Goal: Information Seeking & Learning: Understand process/instructions

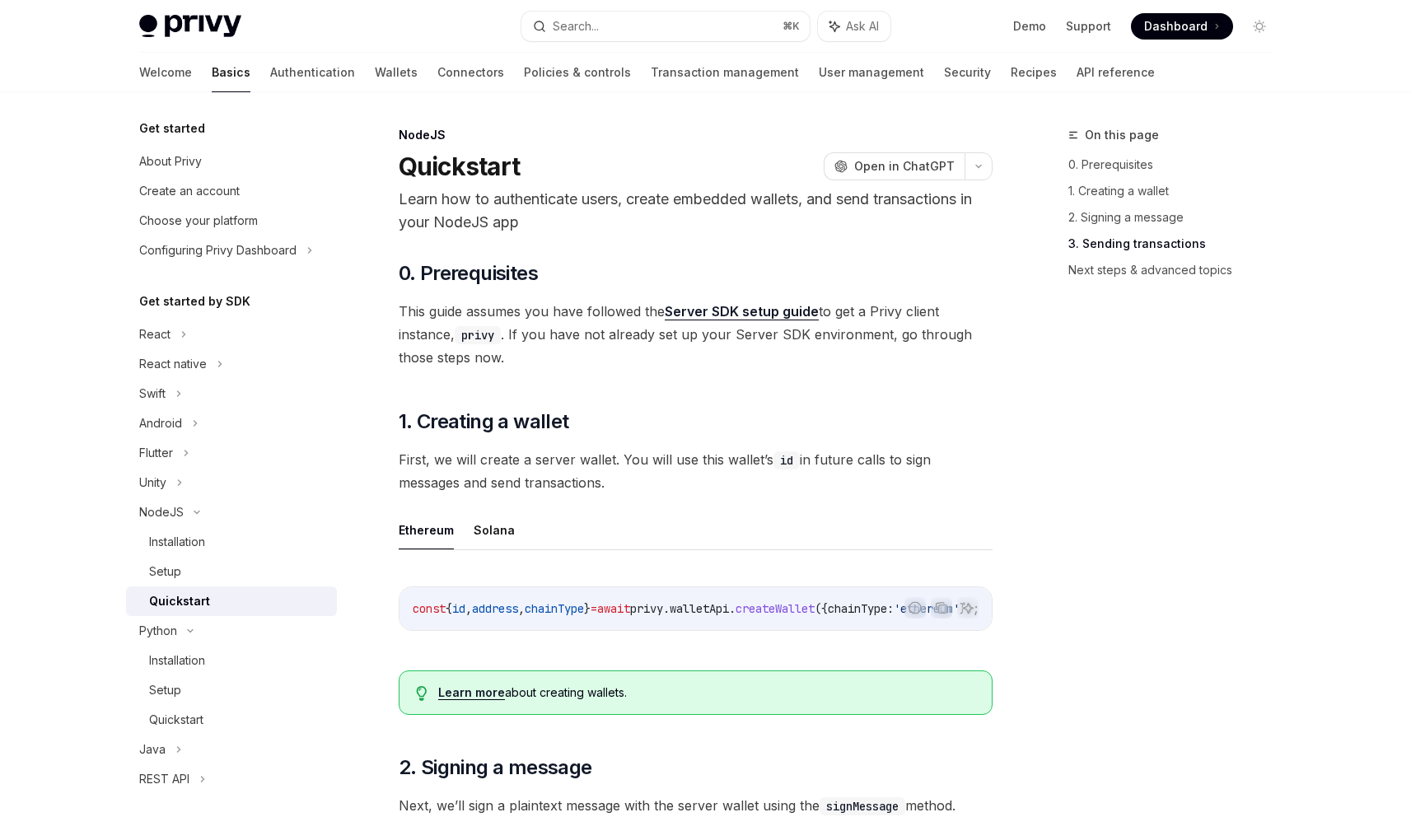
scroll to position [1652, 0]
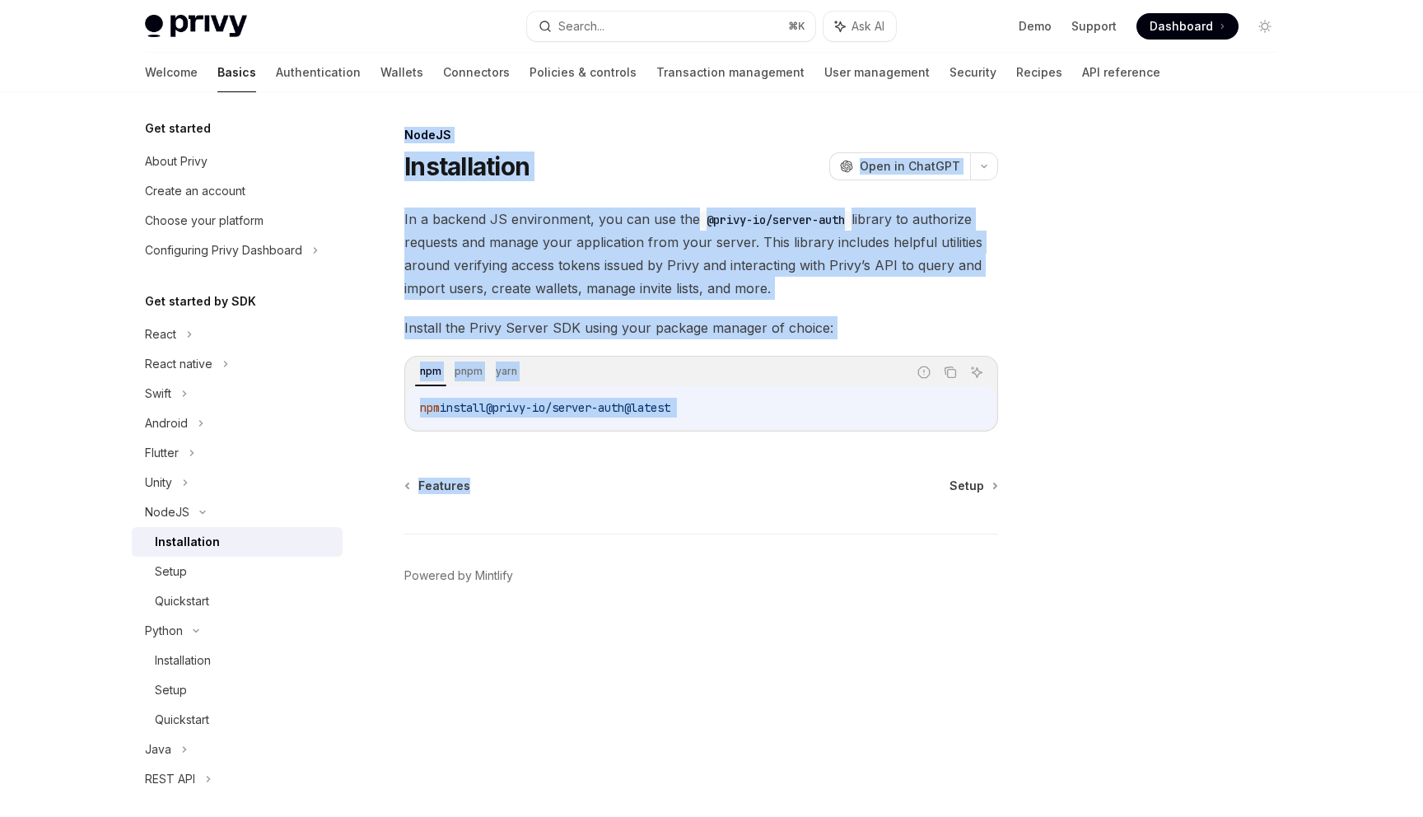
drag, startPoint x: 554, startPoint y: 488, endPoint x: 392, endPoint y: 126, distance: 397.1
click at [394, 126] on div "NodeJS Installation OpenAI Open in ChatGPT OpenAI Open in ChatGPT In a backend …" at bounding box center [546, 471] width 909 height 692
copy div "NodeJS Installation OpenAI Open in ChatGPT OpenAI Open in ChatGPT In a backend …"
click at [187, 572] on div "Setup" at bounding box center [244, 572] width 178 height 20
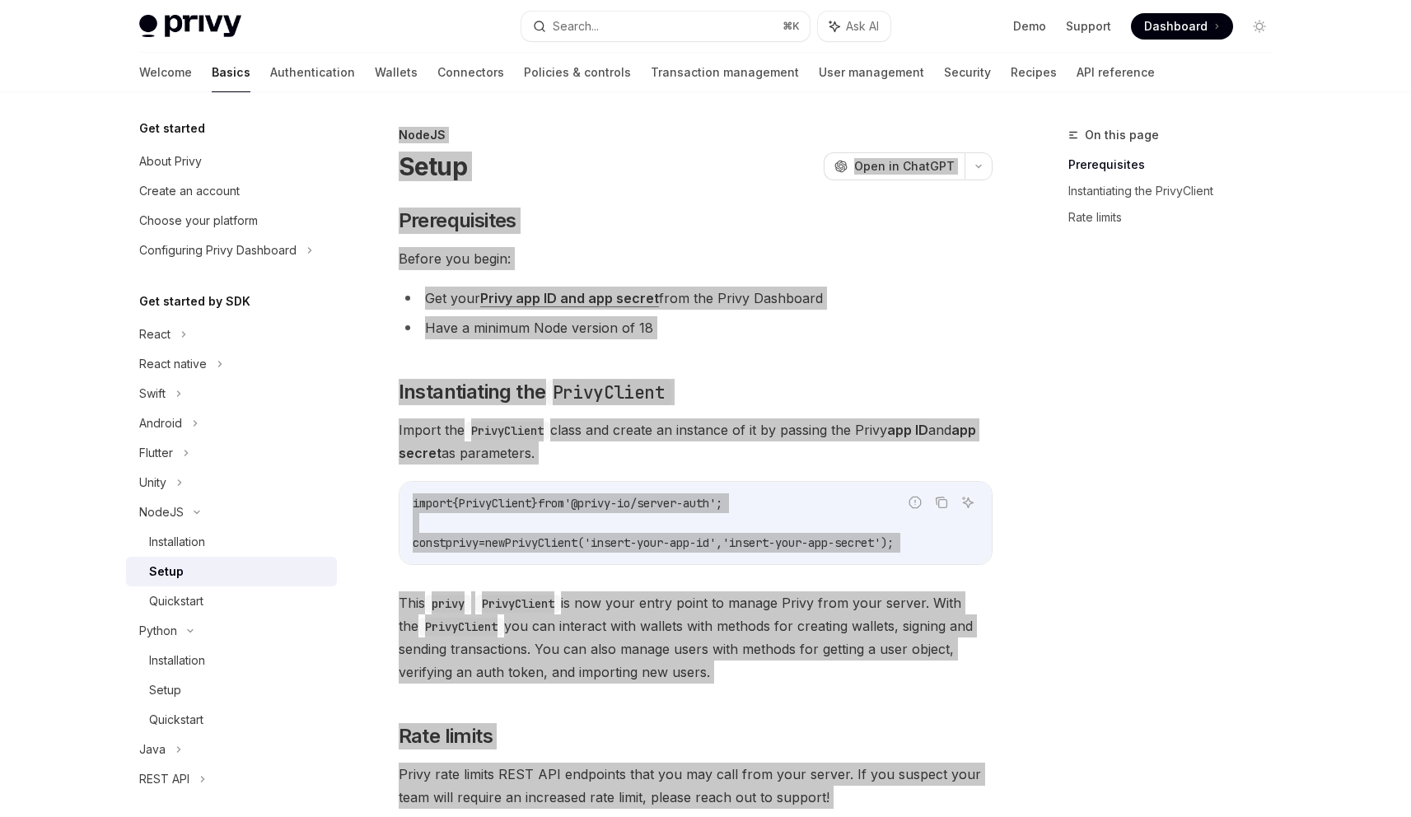
scroll to position [22, 0]
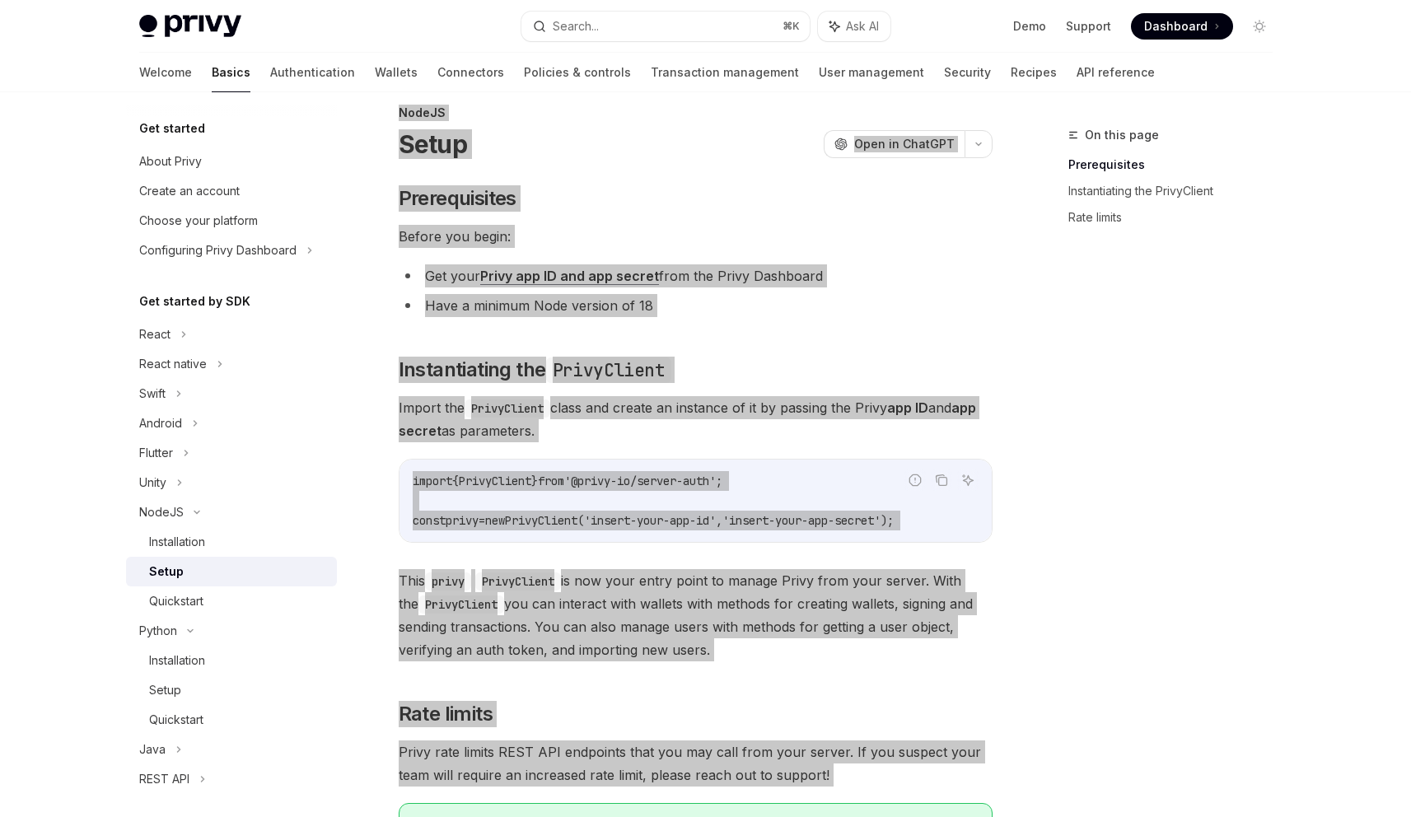
drag, startPoint x: 385, startPoint y: 124, endPoint x: 596, endPoint y: 816, distance: 724.1
click at [596, 816] on div "On this page Prerequisites Instantiating the PrivyClient Rate limits NodeJS Set…" at bounding box center [706, 581] width 1160 height 1022
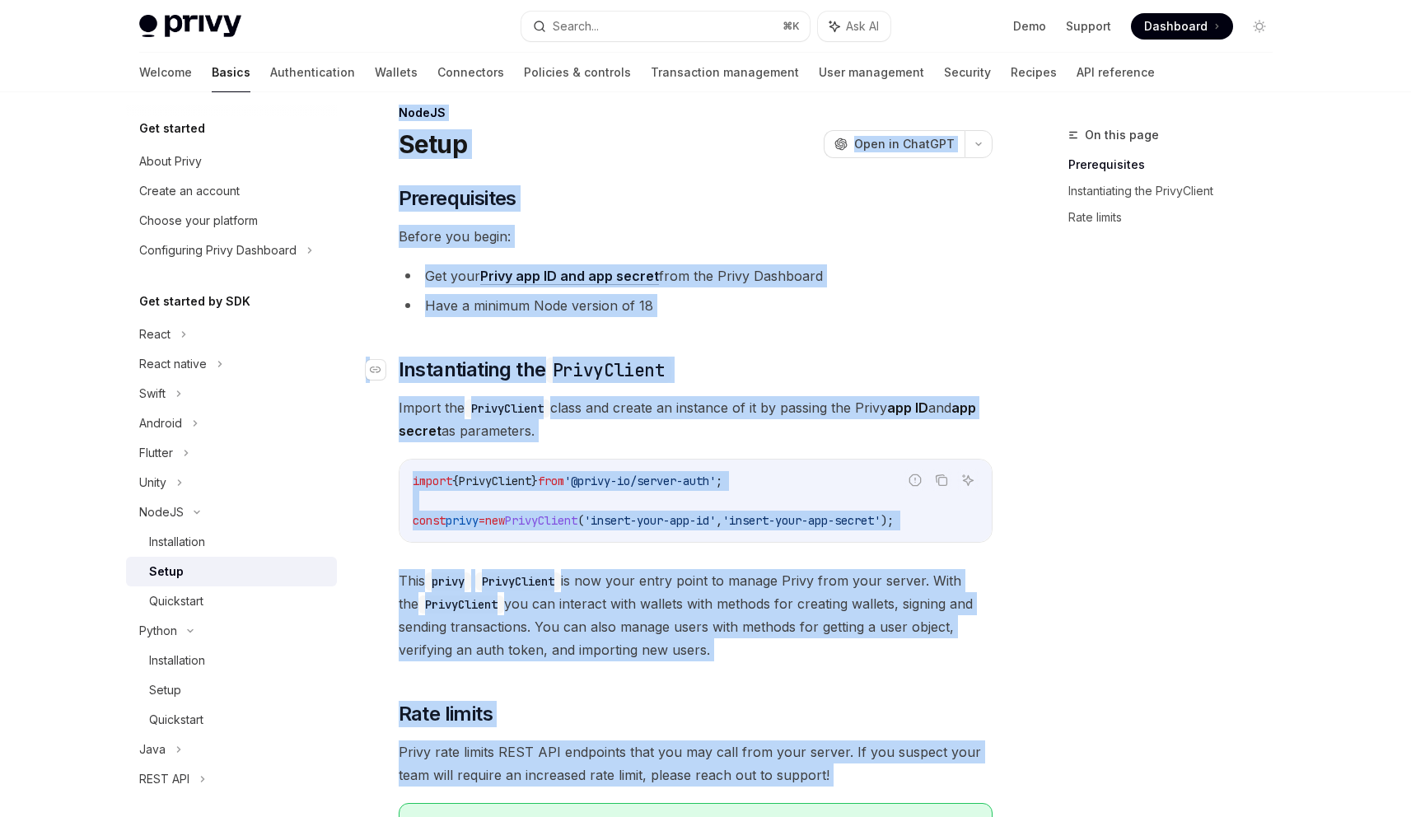
click at [788, 357] on h2 "​ Instantiating the PrivyClient" at bounding box center [696, 370] width 594 height 26
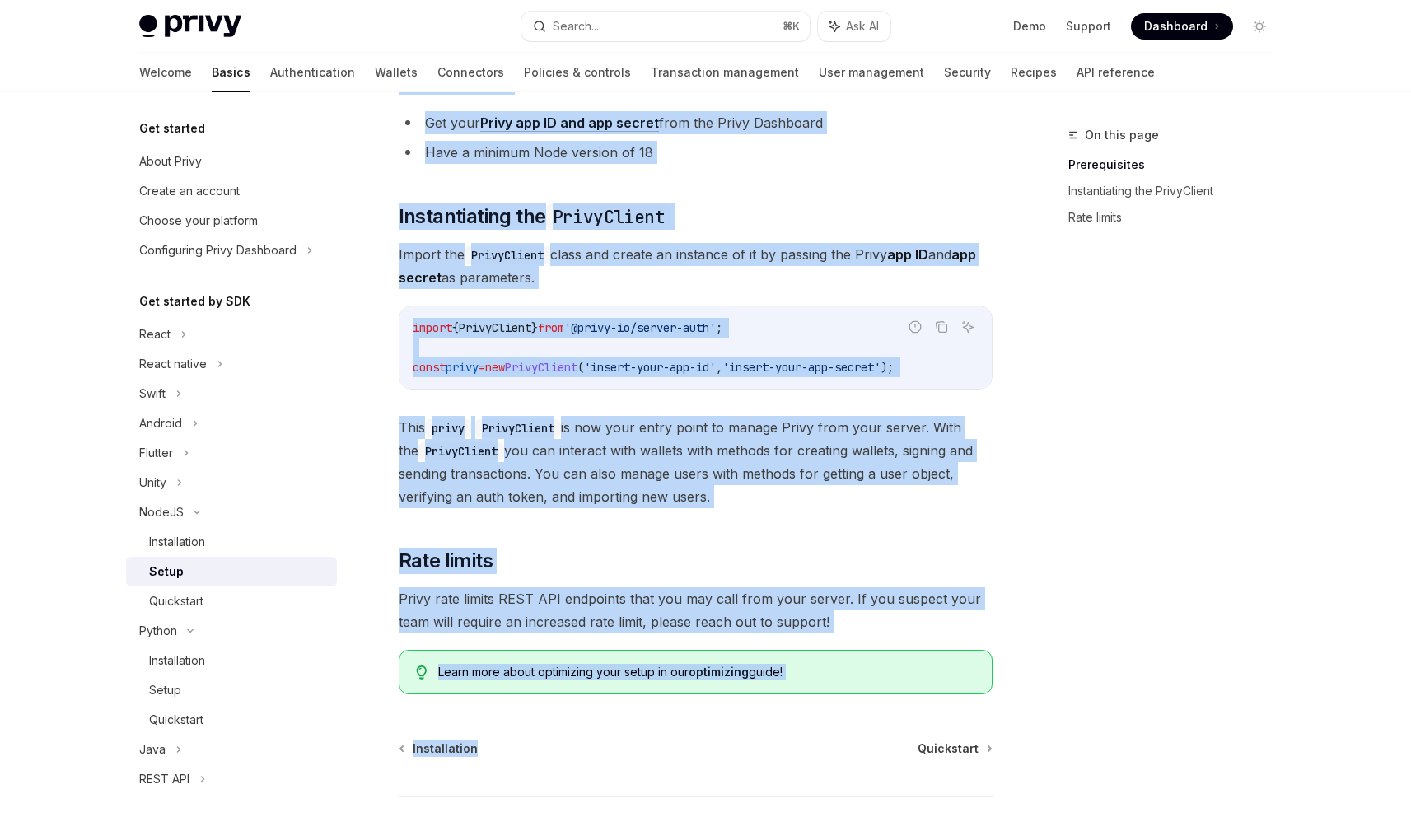
scroll to position [0, 0]
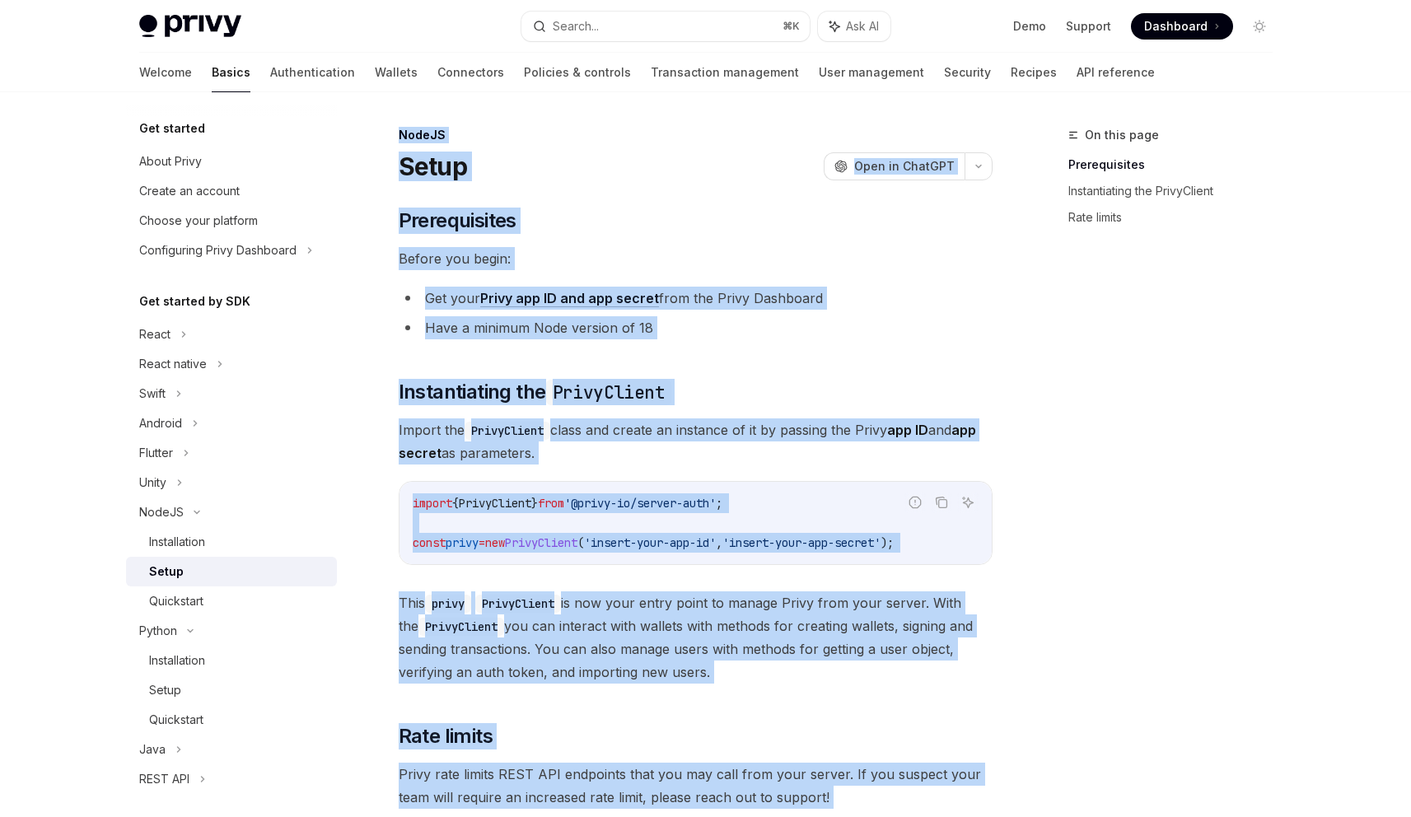
drag, startPoint x: 521, startPoint y: 632, endPoint x: 399, endPoint y: 130, distance: 516.0
click at [399, 130] on div "NodeJS Setup OpenAI Open in ChatGPT OpenAI Open in ChatGPT ​ Prerequisites Befo…" at bounding box center [540, 619] width 909 height 989
copy div "LoreMI Dolor SitaME Cons ad ElitSED DoeiUS Temp in UtlaBOR ​ Etdoloremagna Aliq…"
click at [199, 587] on link "Quickstart" at bounding box center [231, 601] width 211 height 30
type textarea "*"
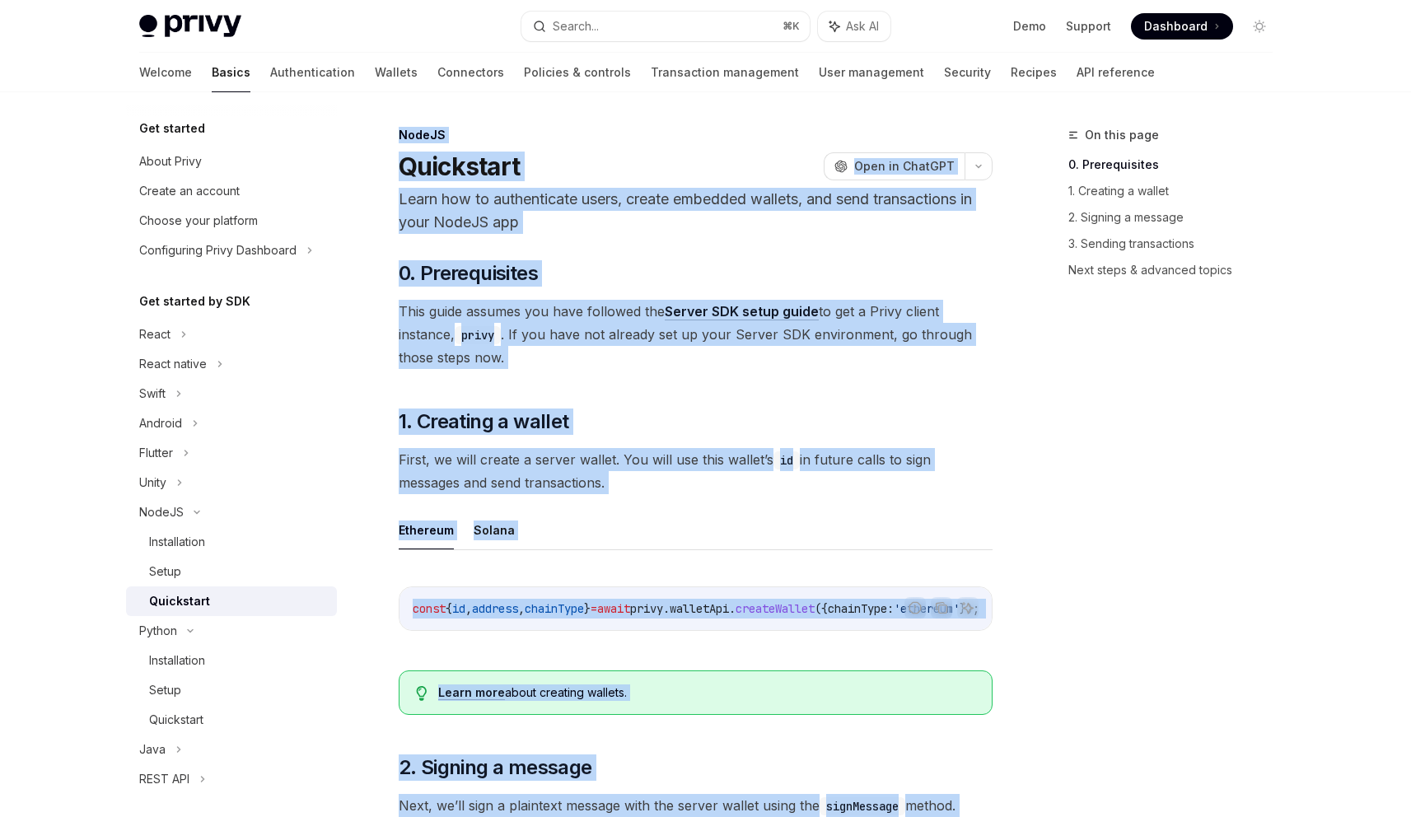
drag, startPoint x: 453, startPoint y: 632, endPoint x: 393, endPoint y: 115, distance: 520.0
copy div "LoreMI Dolorsitam ConsEC Adip el SeddOEI Tempo inc ut laboreetdolo magna, aliqu…"
